Goal: Transaction & Acquisition: Purchase product/service

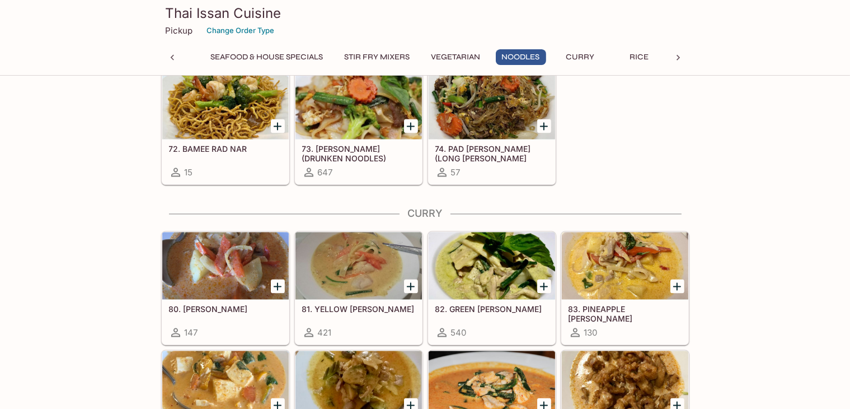
scroll to position [2126, 0]
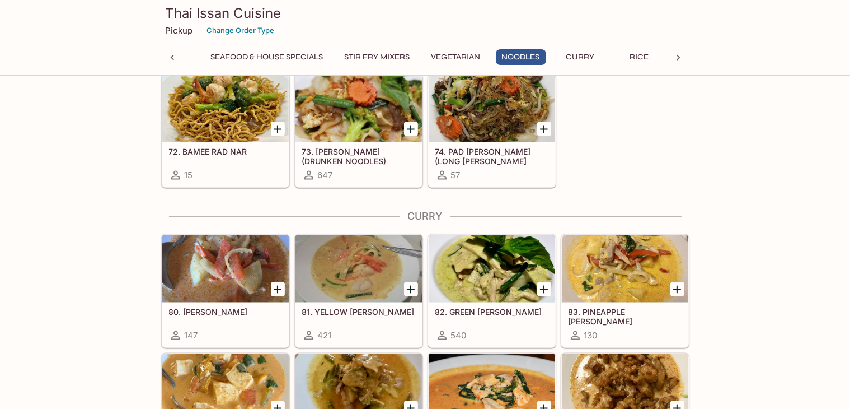
click at [475, 302] on div "82. GREEN [PERSON_NAME] 540" at bounding box center [492, 324] width 126 height 45
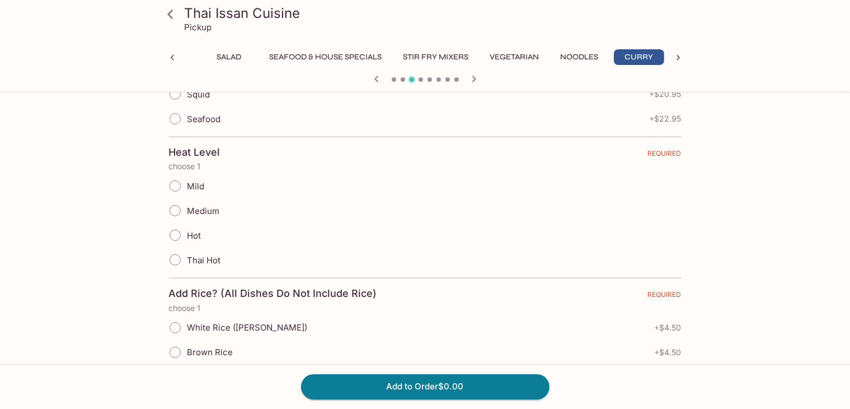
scroll to position [463, 0]
click at [677, 57] on icon at bounding box center [678, 57] width 11 height 11
click at [564, 52] on button "Dessert" at bounding box center [574, 57] width 50 height 16
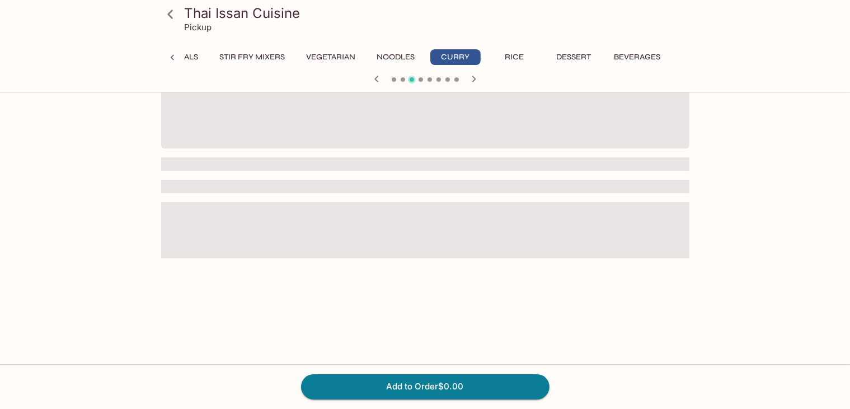
scroll to position [96, 0]
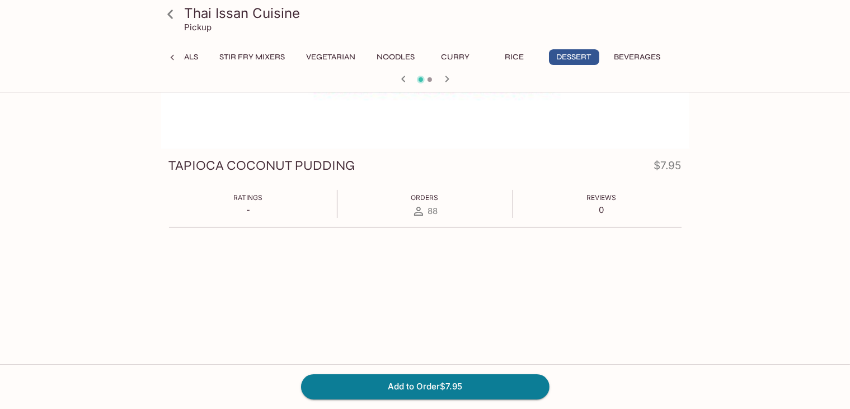
click at [187, 52] on button "Seafood & House Specials" at bounding box center [142, 57] width 125 height 16
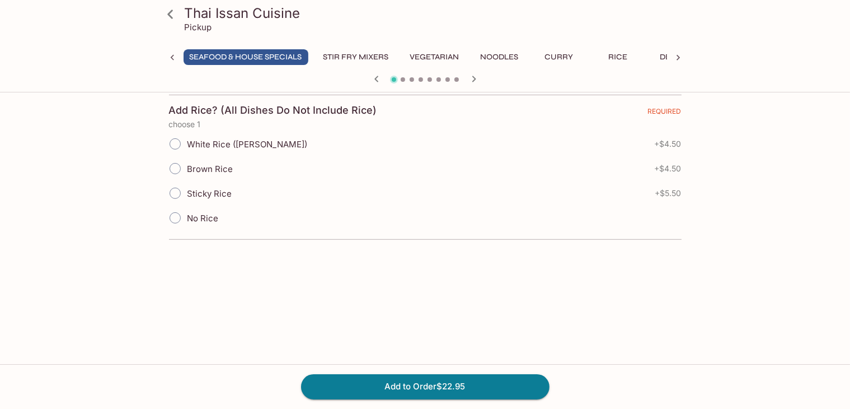
scroll to position [395, 0]
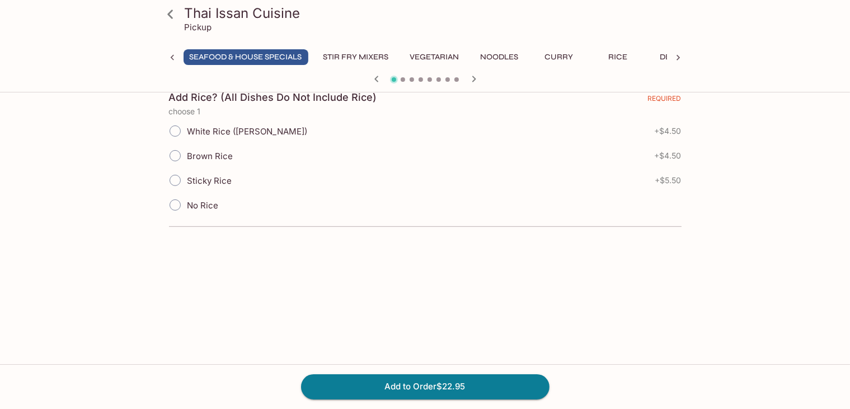
click at [170, 57] on icon at bounding box center [172, 57] width 11 height 11
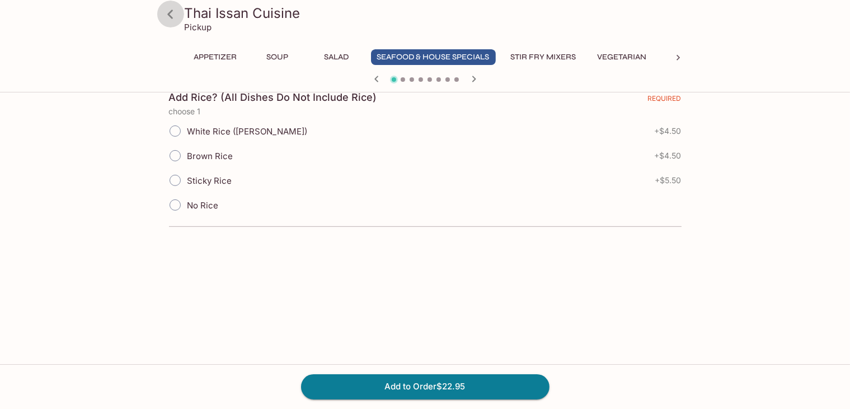
click at [175, 19] on icon at bounding box center [171, 14] width 20 height 20
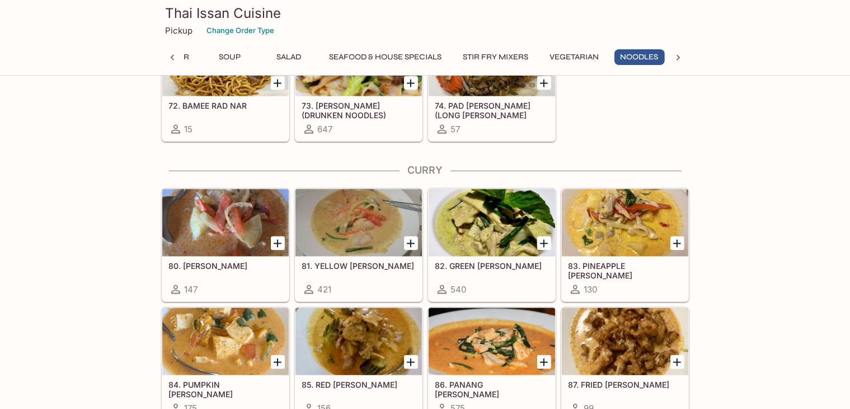
scroll to position [2126, 0]
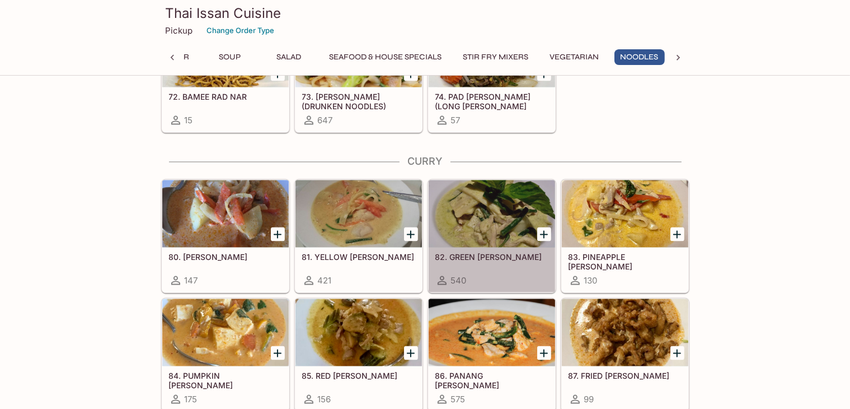
click at [470, 229] on div at bounding box center [492, 213] width 126 height 67
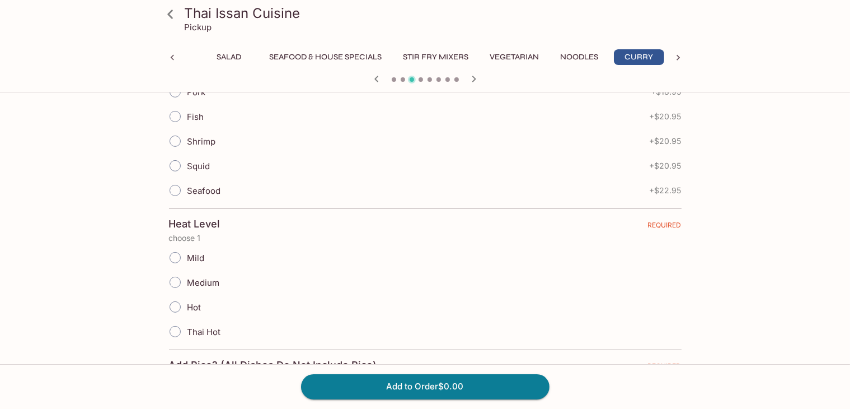
scroll to position [616, 0]
click at [692, 209] on div "81. YELLOW [PERSON_NAME] House yellow [PERSON_NAME] sauce prepared with coconut…" at bounding box center [425, 328] width 537 height 1247
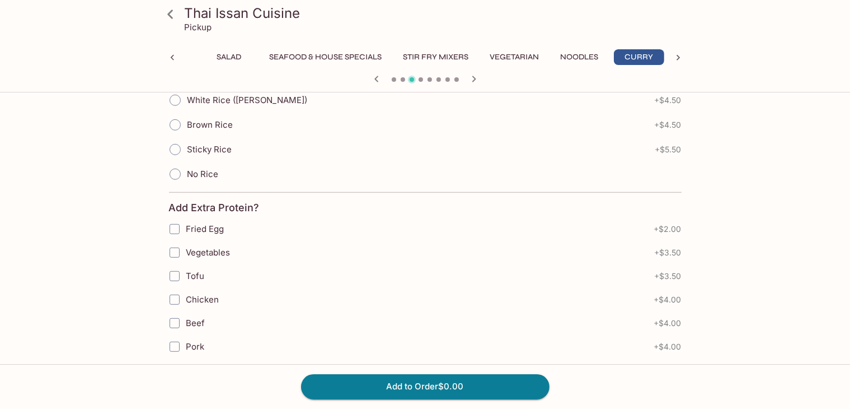
scroll to position [672, 0]
